Goal: Task Accomplishment & Management: Manage account settings

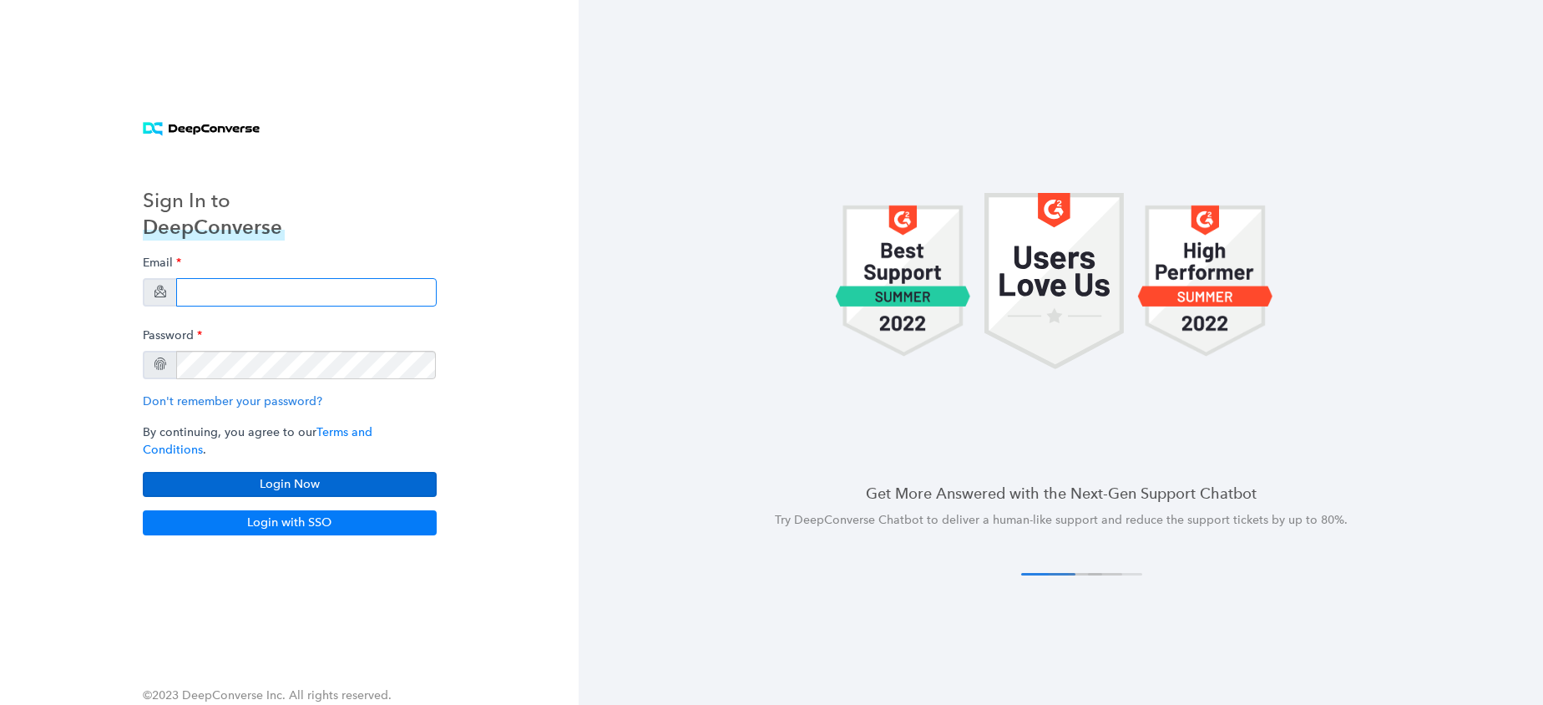
type input "[EMAIL_ADDRESS][DOMAIN_NAME]"
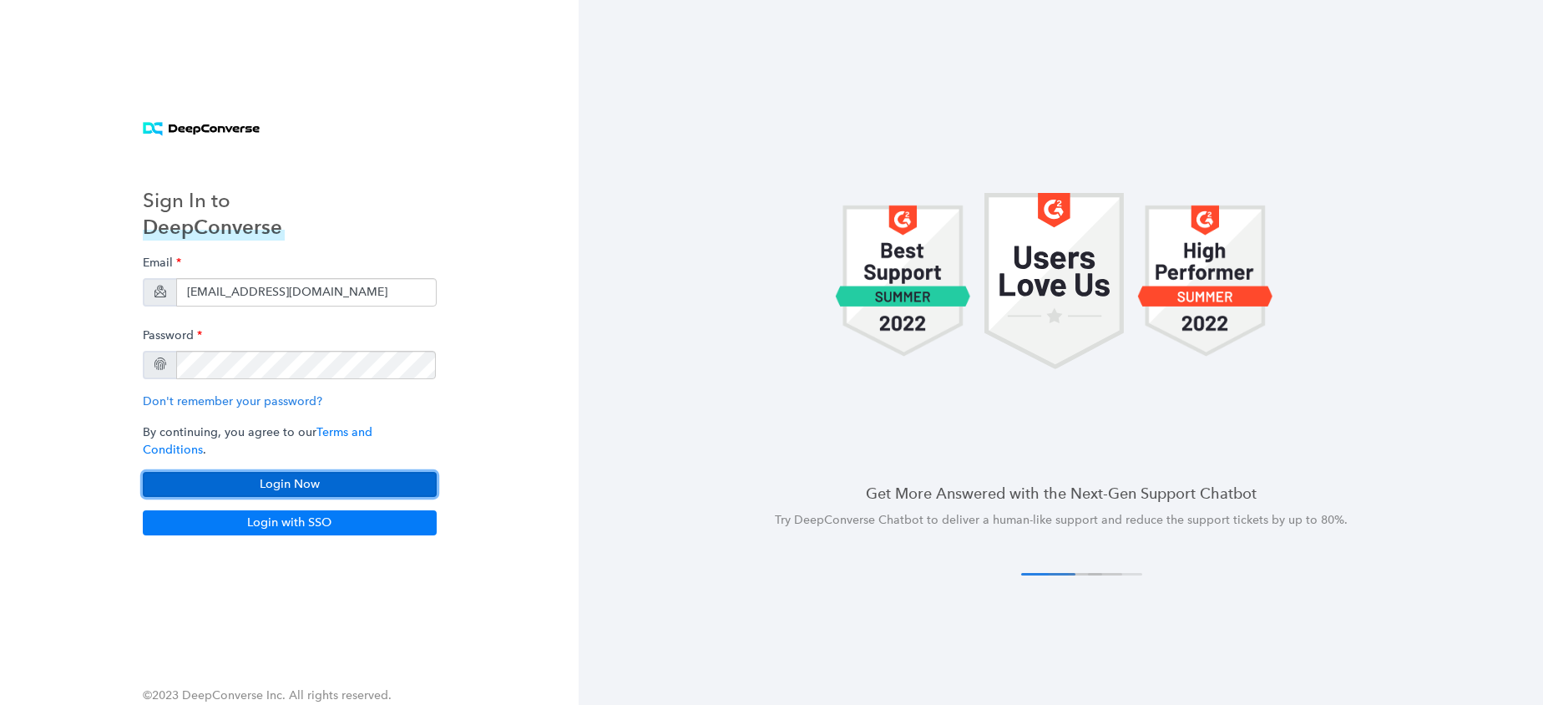
click at [250, 477] on button "Login Now" at bounding box center [290, 484] width 294 height 25
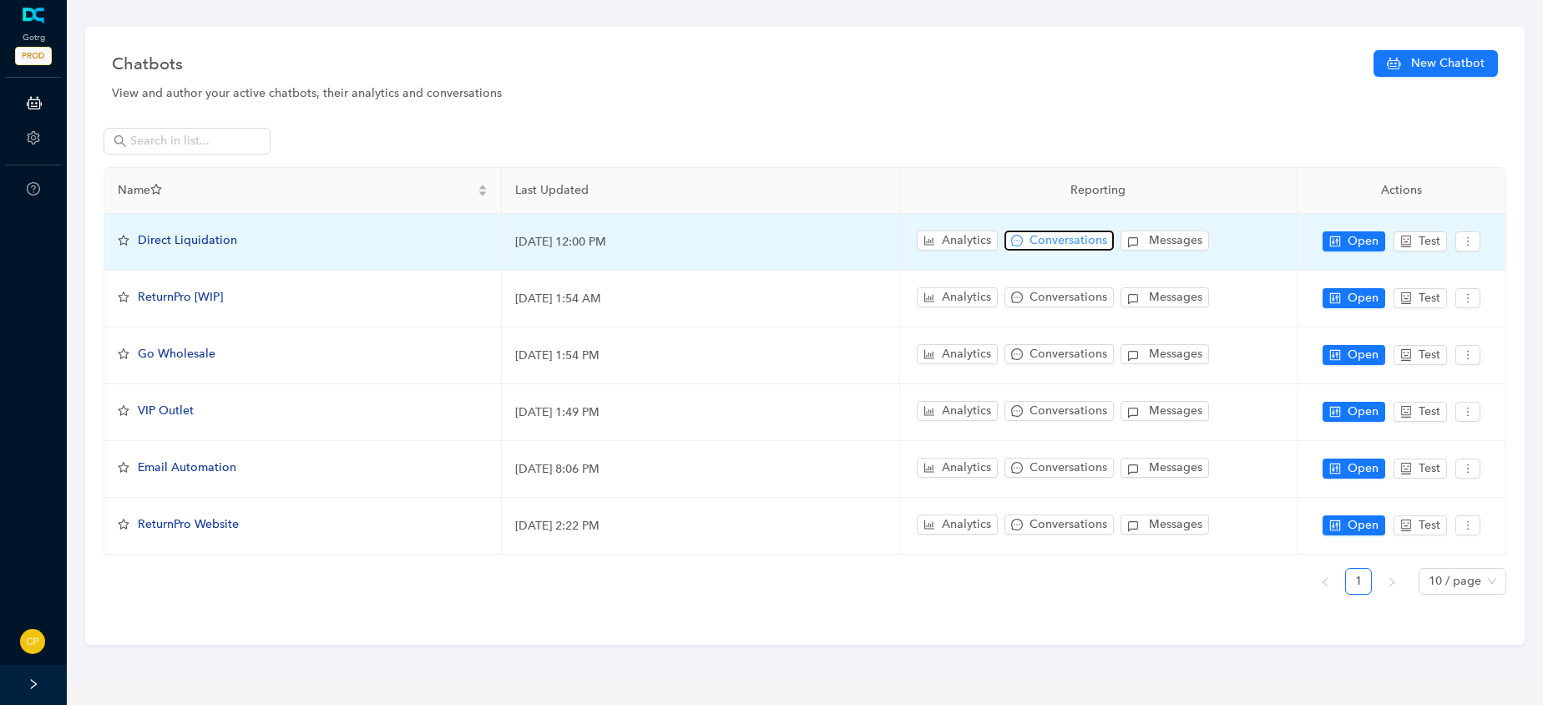
click at [1057, 241] on span "Conversations" at bounding box center [1068, 240] width 78 height 18
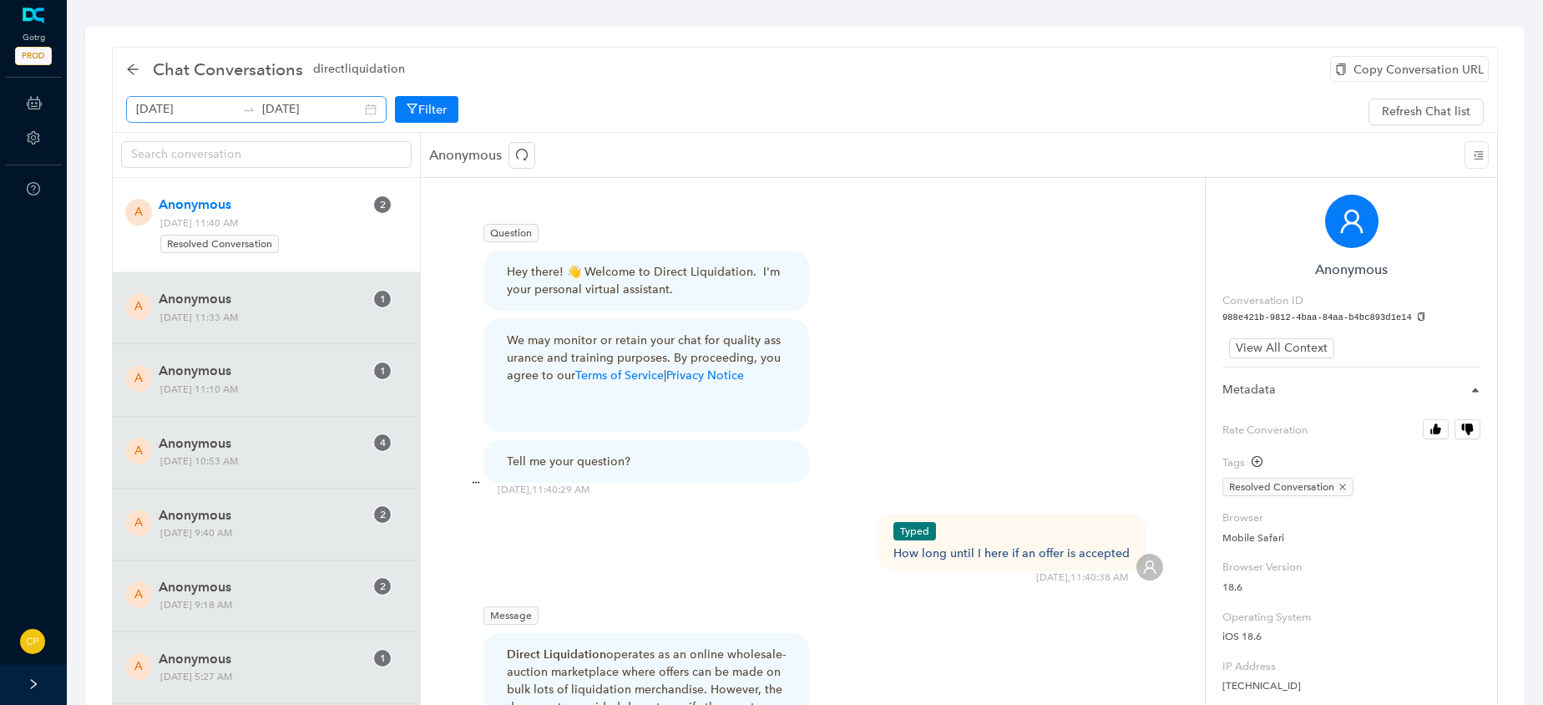
click at [360, 110] on div "[DATE] [DATE]" at bounding box center [256, 109] width 260 height 27
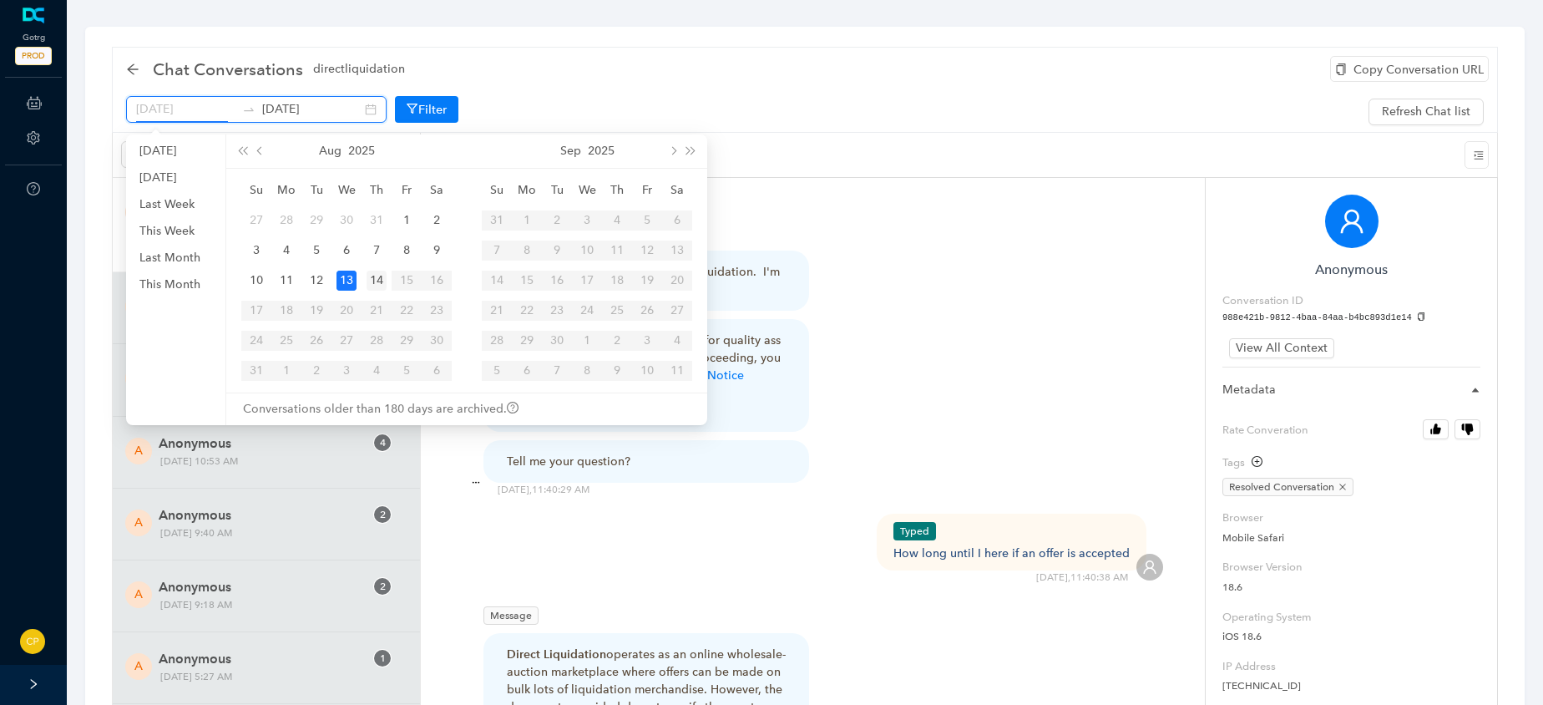
type input "[DATE]"
click at [377, 278] on div "14" at bounding box center [377, 281] width 20 height 20
type input "[DATE]"
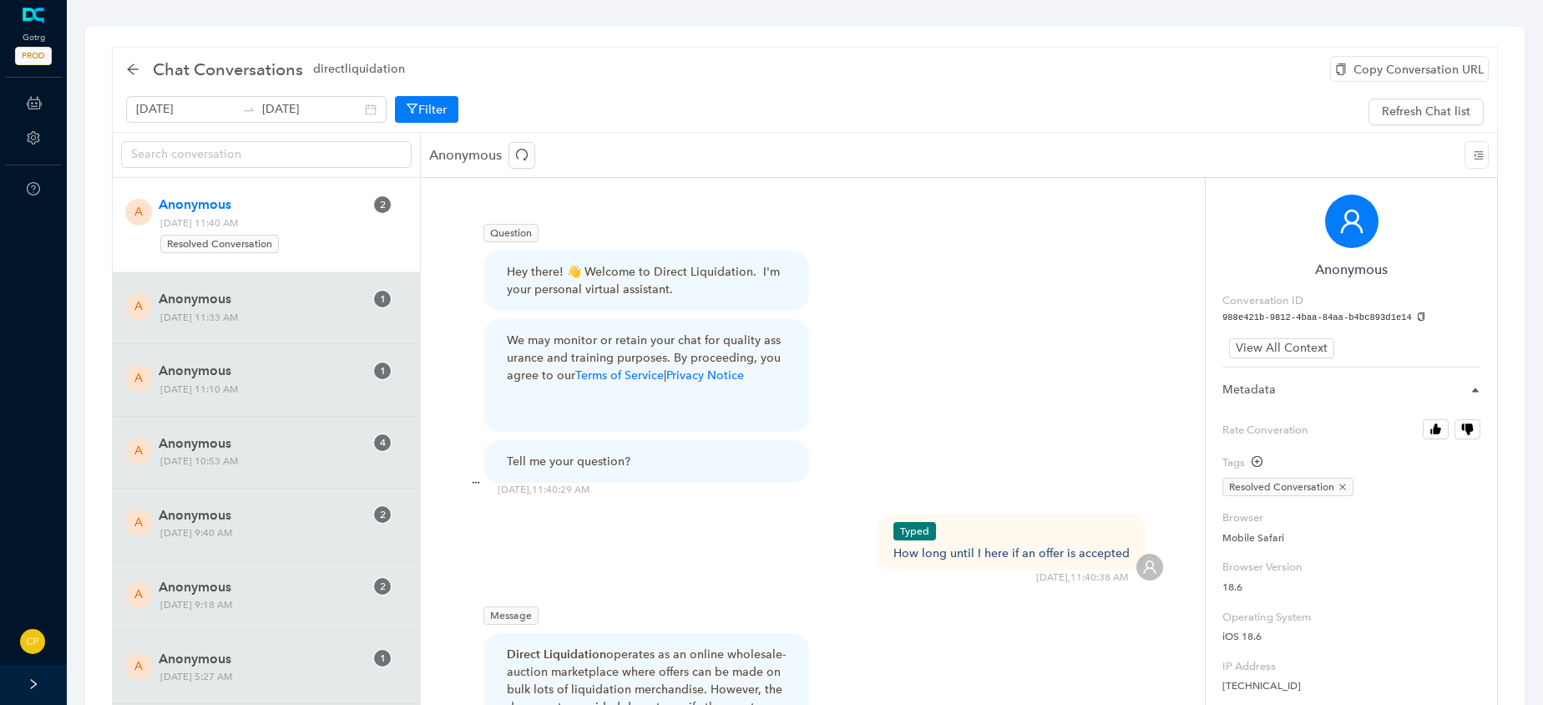
drag, startPoint x: 377, startPoint y: 278, endPoint x: 624, endPoint y: 64, distance: 326.7
click at [624, 64] on div "Chat Conversations directliquidation" at bounding box center [805, 69] width 1358 height 33
click at [132, 73] on icon "arrow-left" at bounding box center [132, 69] width 13 height 13
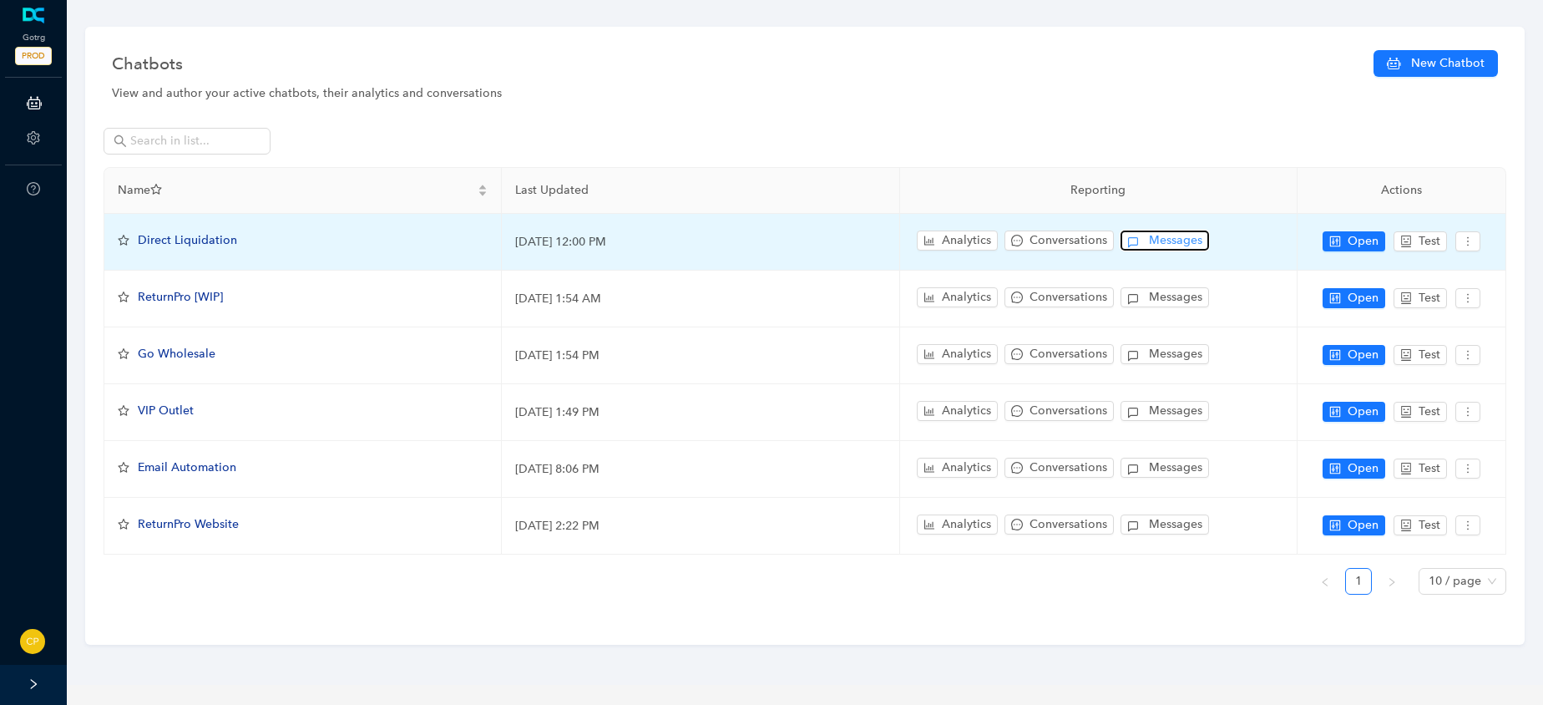
click at [1154, 243] on span "Messages" at bounding box center [1175, 240] width 53 height 18
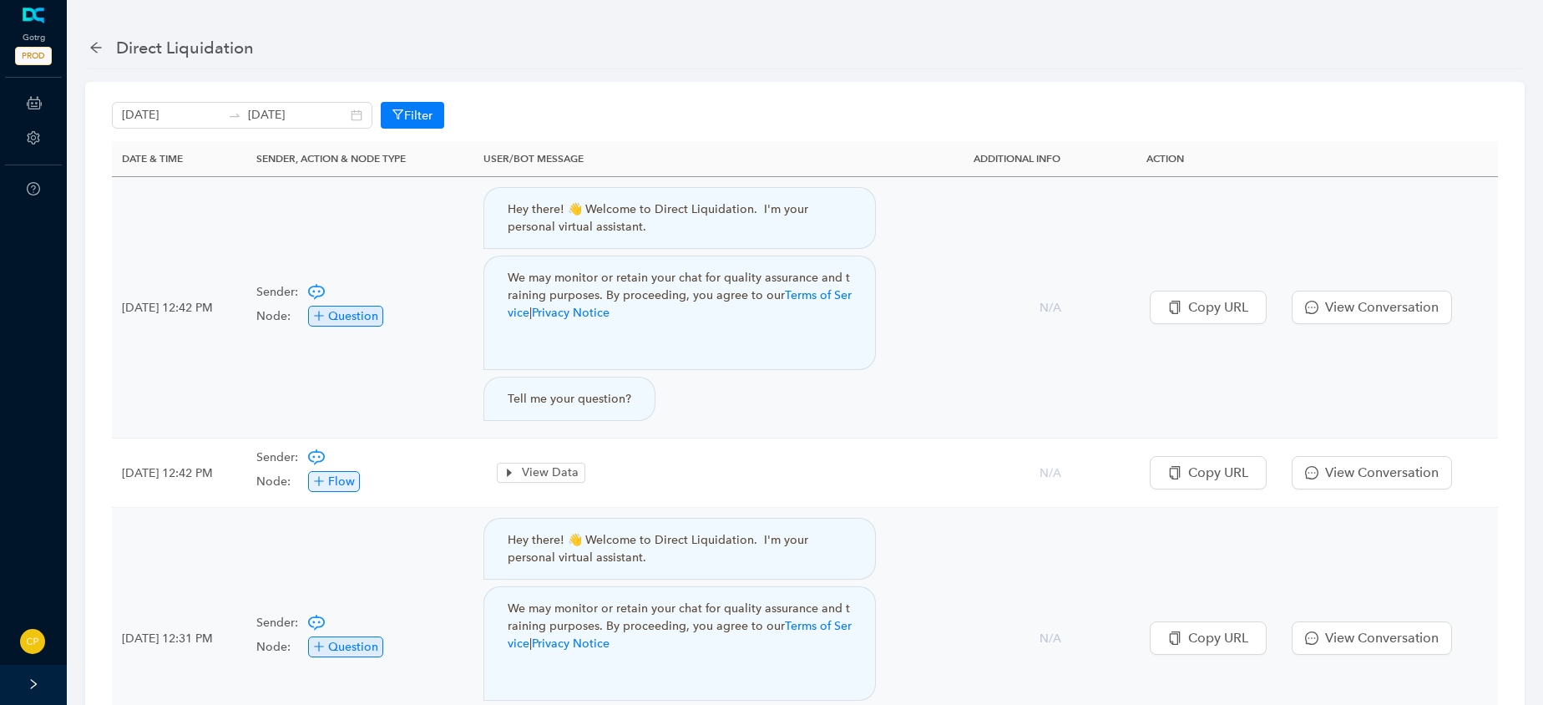
click at [103, 56] on div "Direct Liquidation" at bounding box center [176, 47] width 174 height 27
click at [100, 44] on icon "arrow-left" at bounding box center [95, 47] width 13 height 13
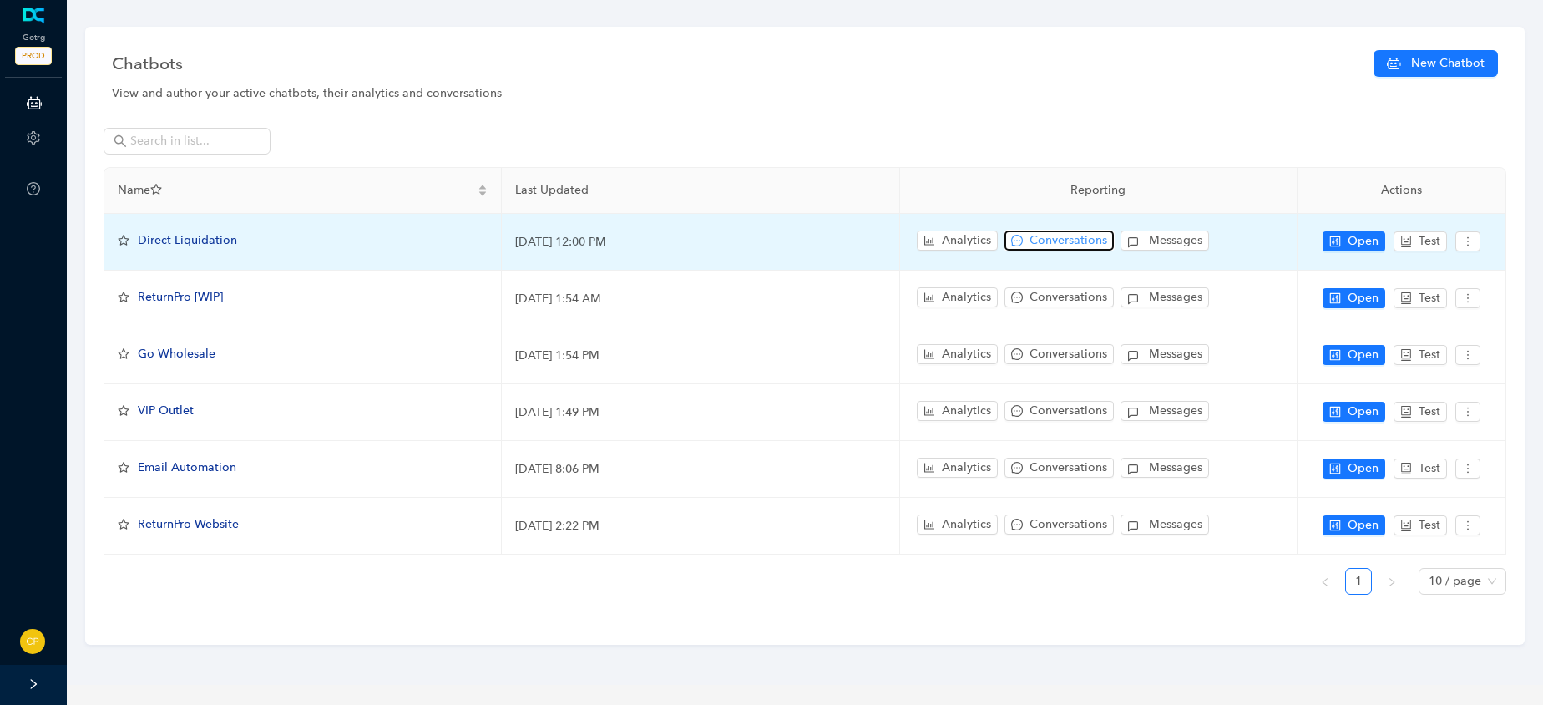
click at [1056, 235] on span "Conversations" at bounding box center [1068, 240] width 78 height 18
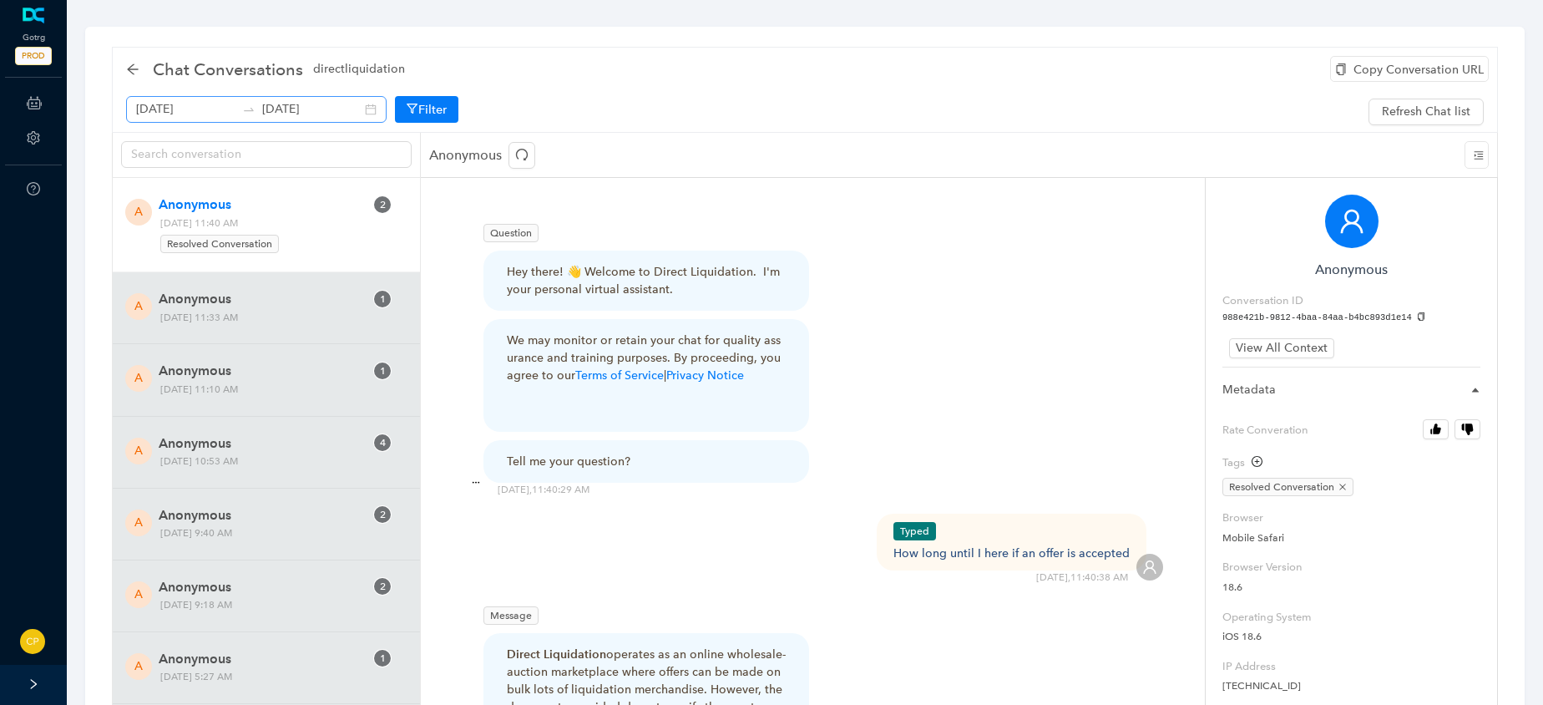
click at [351, 105] on div "[DATE] [DATE]" at bounding box center [256, 109] width 260 height 27
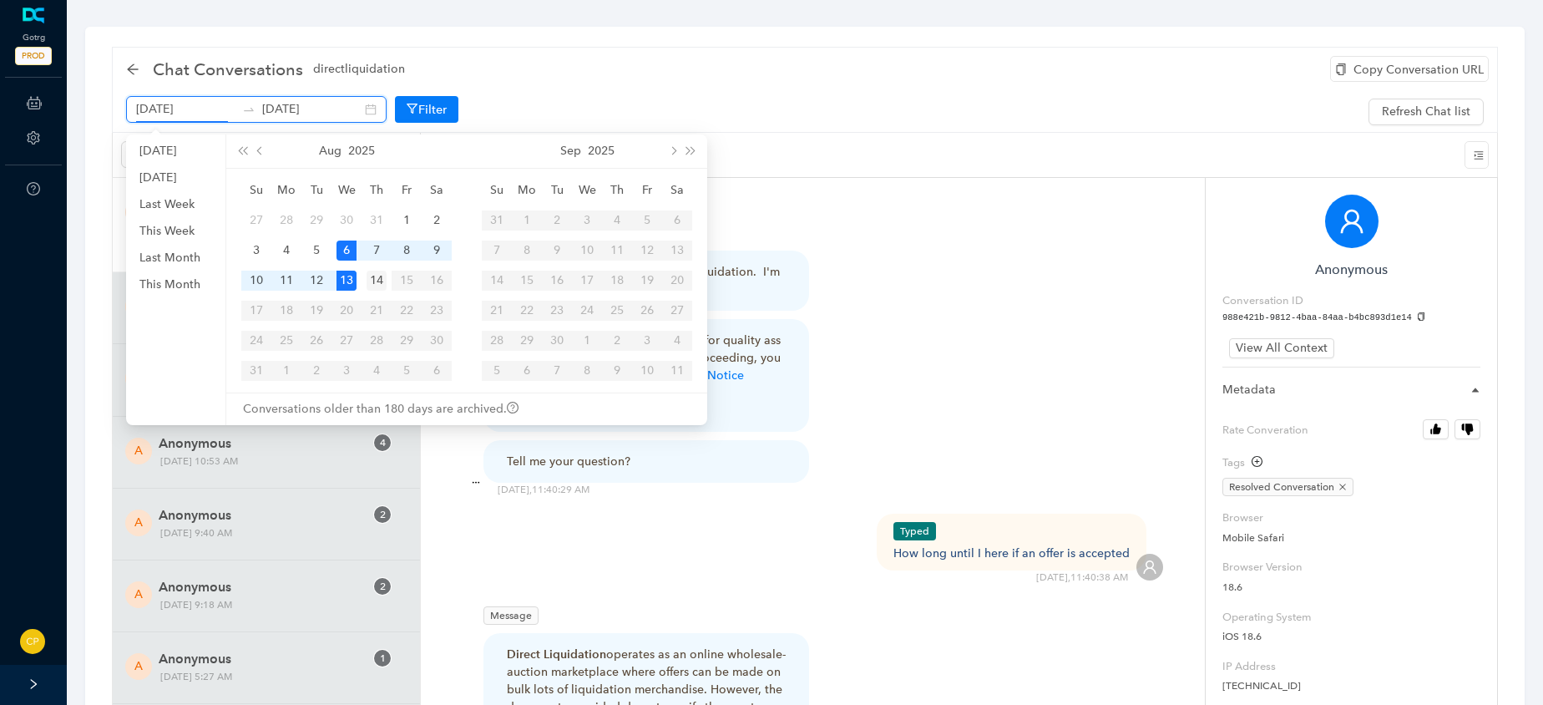
type input "[DATE]"
click at [386, 270] on td "14" at bounding box center [377, 280] width 30 height 30
click at [380, 273] on div "14" at bounding box center [377, 281] width 20 height 20
type input "[DATE]"
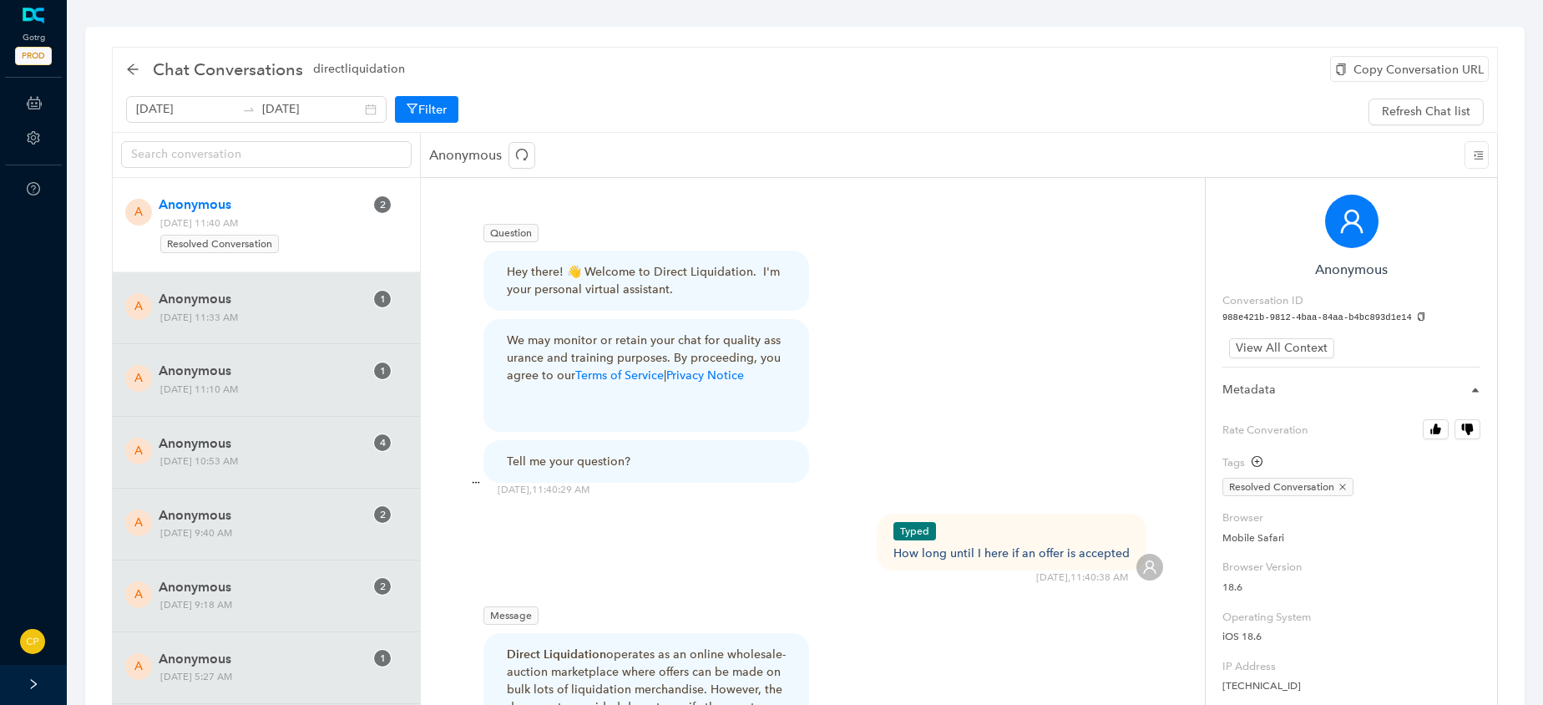
click at [756, 78] on div "Chat Conversations directliquidation" at bounding box center [805, 69] width 1358 height 33
click at [738, 73] on div "Chat Conversations directliquidation" at bounding box center [805, 69] width 1358 height 33
click at [136, 71] on icon "arrow-left" at bounding box center [132, 69] width 13 height 13
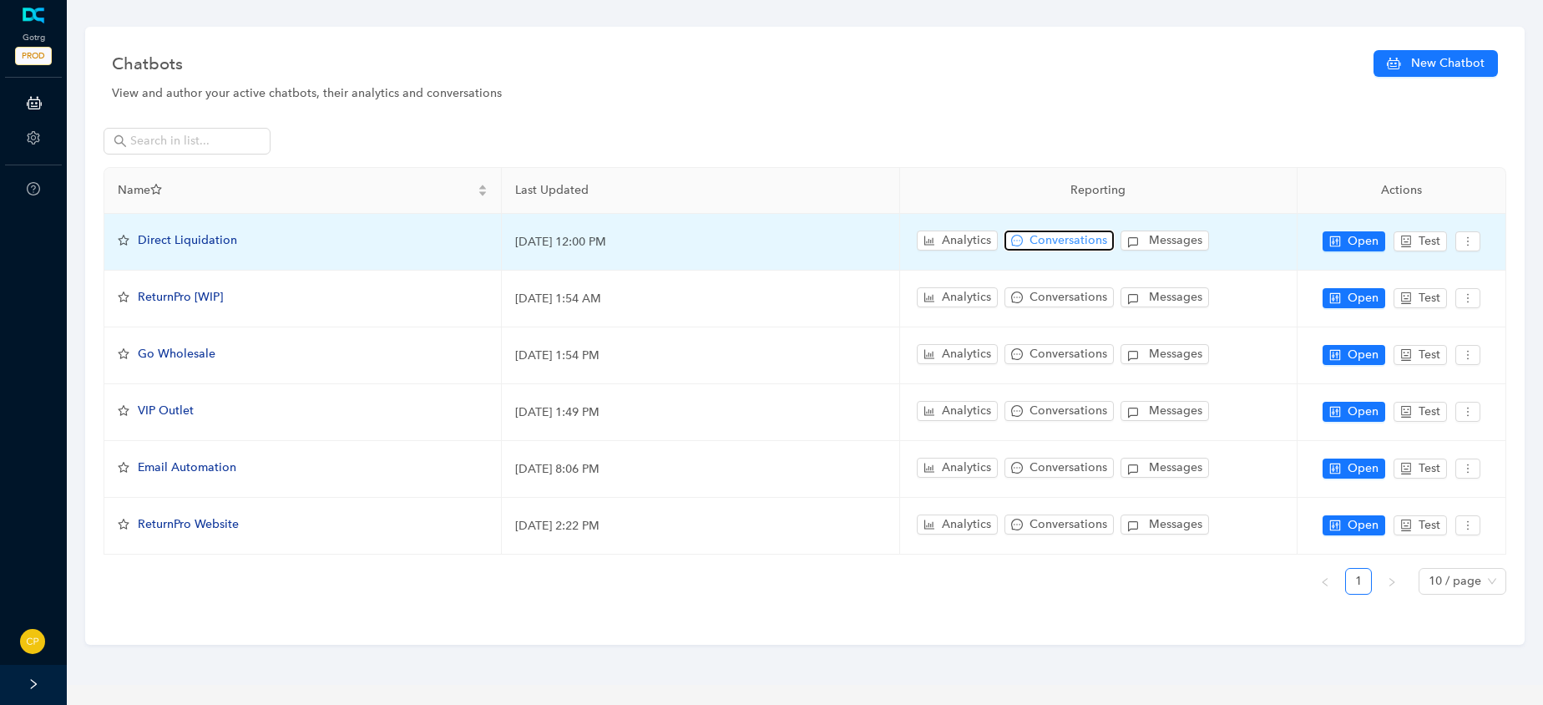
click at [1064, 237] on span "Conversations" at bounding box center [1068, 240] width 78 height 18
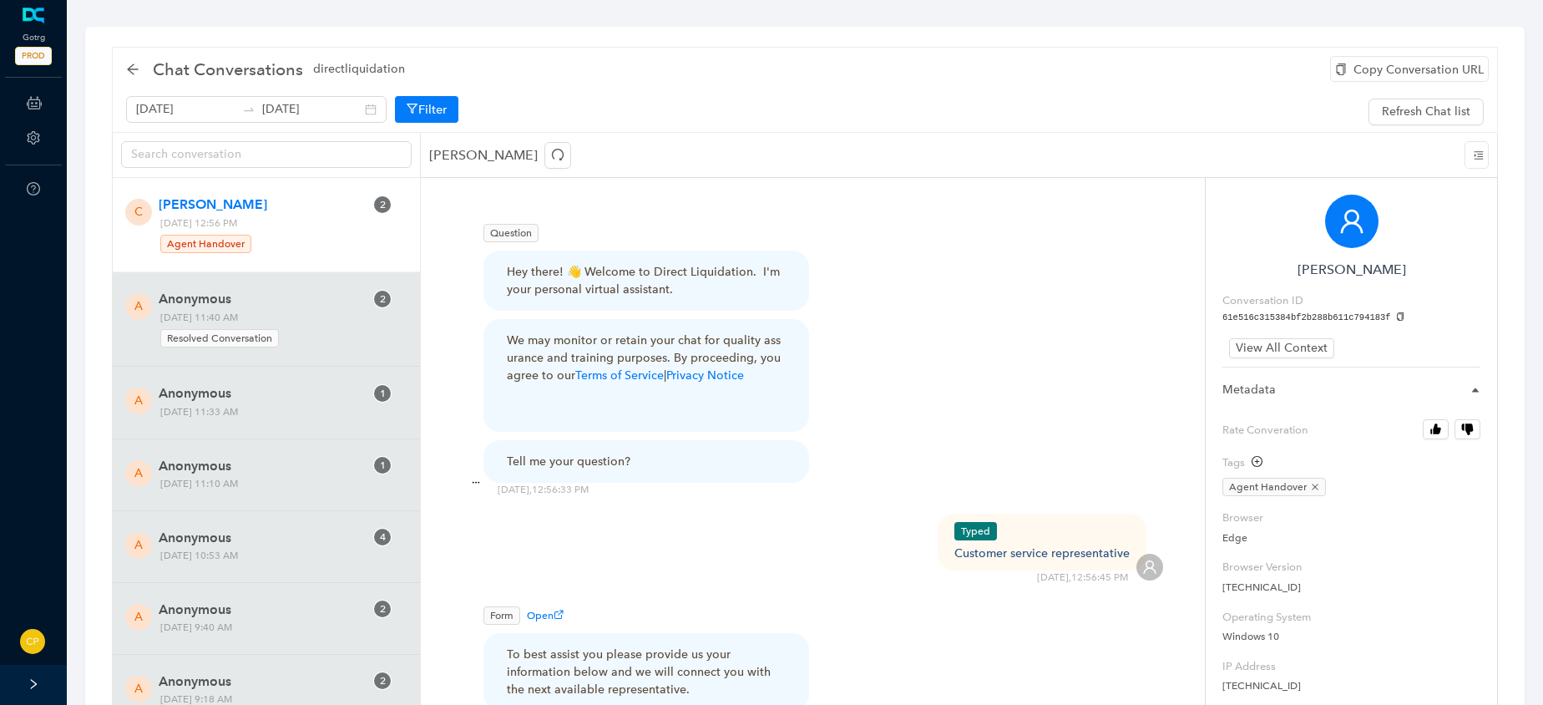
click at [267, 224] on span "[DATE] 12:56 PM Agent Handover" at bounding box center [269, 235] width 231 height 40
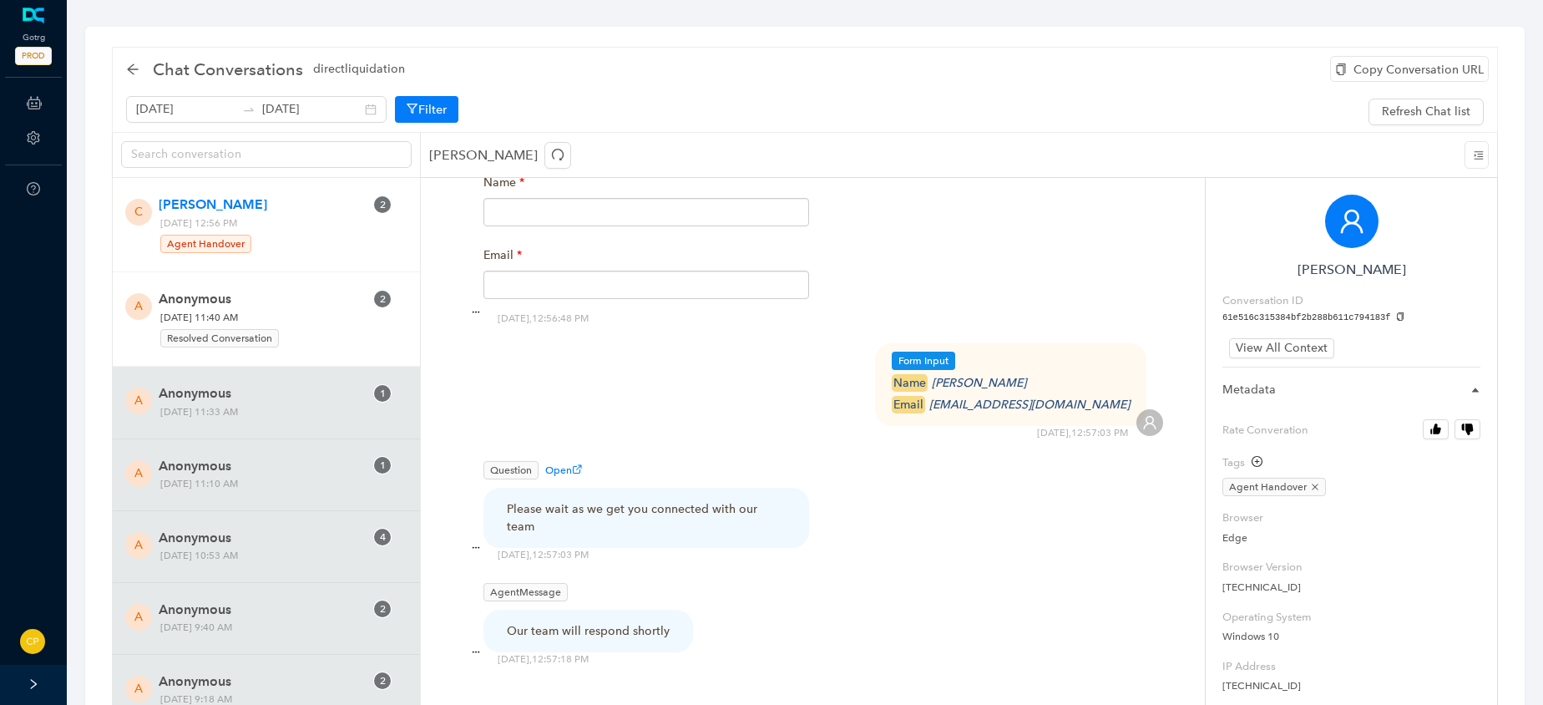
click at [225, 338] on span "Resolved Conversation" at bounding box center [219, 338] width 119 height 18
